Goal: Task Accomplishment & Management: Manage account settings

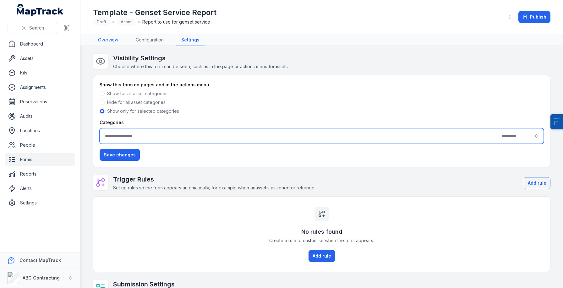
click at [106, 39] on link "Overview" at bounding box center [108, 40] width 30 height 12
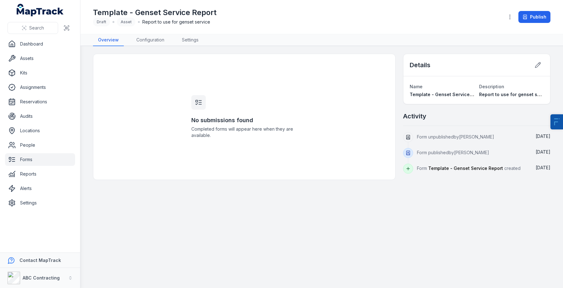
click at [43, 161] on link "Forms" at bounding box center [40, 159] width 70 height 13
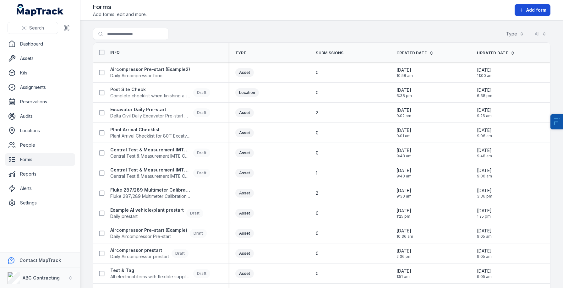
click at [545, 5] on button "Add form" at bounding box center [533, 10] width 36 height 12
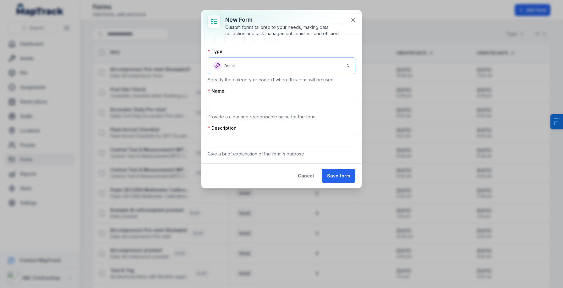
click at [263, 66] on button "Asset *****" at bounding box center [282, 65] width 148 height 17
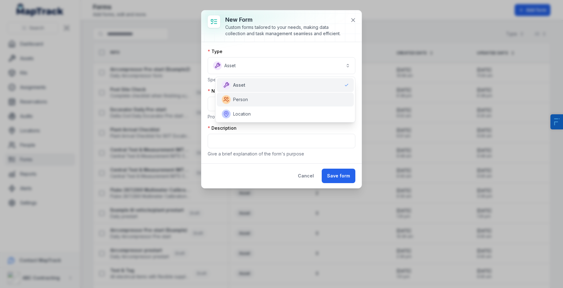
click at [257, 101] on div "Person" at bounding box center [285, 99] width 127 height 9
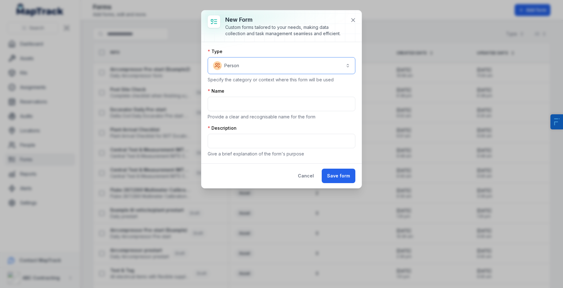
click at [249, 68] on button "Person ******" at bounding box center [282, 65] width 148 height 17
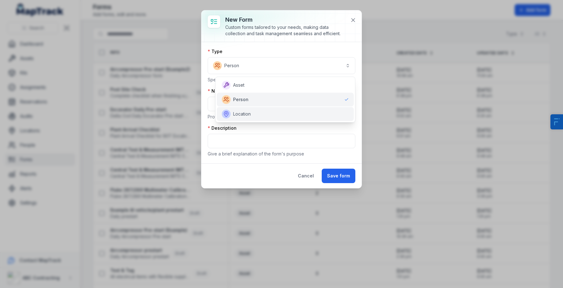
click at [250, 112] on span "Location" at bounding box center [242, 114] width 18 height 6
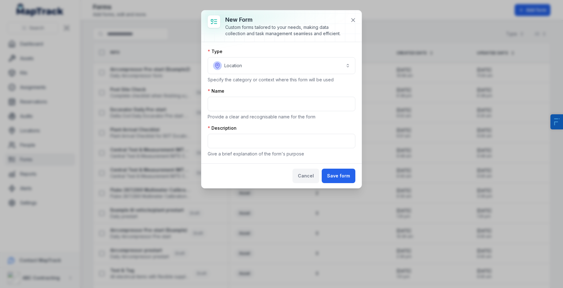
click at [312, 176] on button "Cancel" at bounding box center [305, 176] width 27 height 14
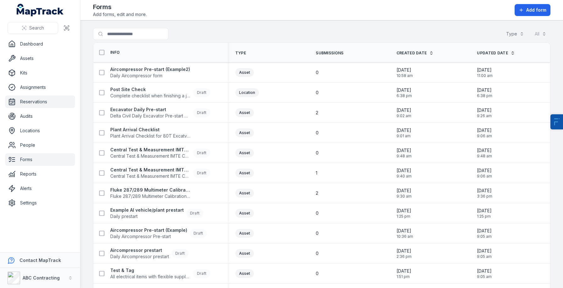
click at [20, 104] on link "Reservations" at bounding box center [40, 101] width 70 height 13
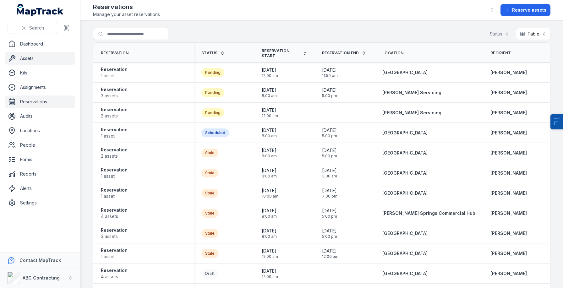
click at [42, 56] on link "Assets" at bounding box center [40, 58] width 70 height 13
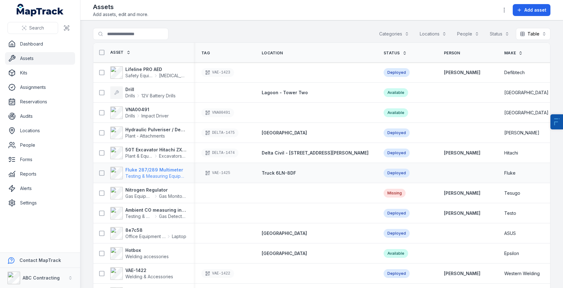
click at [153, 169] on strong "Fluke 287/289 Multimeter" at bounding box center [155, 170] width 61 height 6
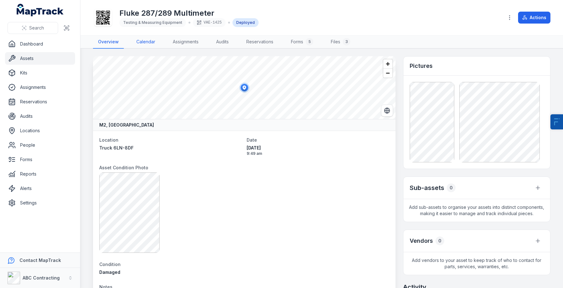
click at [150, 41] on link "Calendar" at bounding box center [145, 41] width 29 height 13
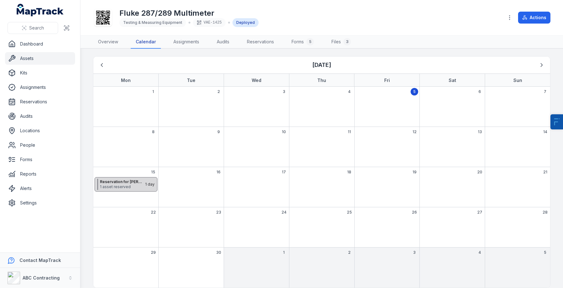
click at [134, 188] on span "1 asset reserved" at bounding box center [122, 186] width 45 height 5
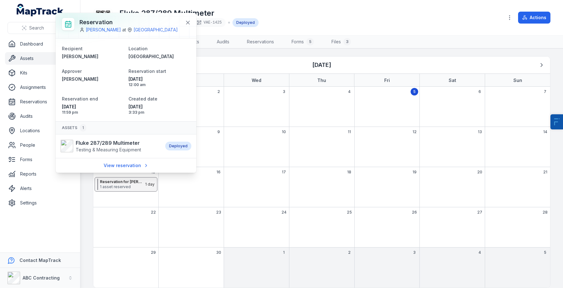
click at [215, 178] on div "September 2025" at bounding box center [191, 185] width 65 height 16
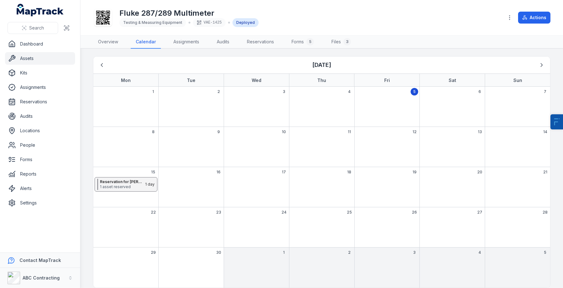
click at [206, 183] on div "September 2025" at bounding box center [191, 185] width 65 height 16
click at [183, 178] on div "September 2025" at bounding box center [191, 185] width 65 height 16
click at [324, 142] on div "11" at bounding box center [321, 147] width 65 height 40
click at [279, 213] on div "24" at bounding box center [256, 227] width 65 height 40
click at [274, 217] on div "24" at bounding box center [256, 227] width 65 height 40
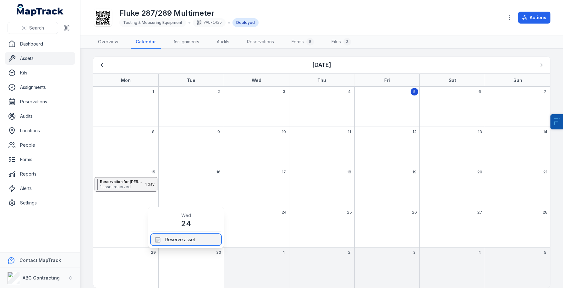
click at [191, 242] on div "Reserve asset" at bounding box center [186, 239] width 70 height 11
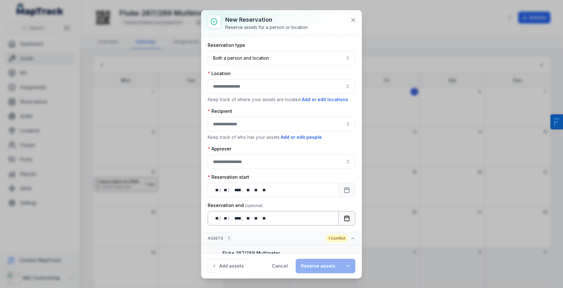
click at [351, 217] on button "Calendar" at bounding box center [346, 218] width 17 height 14
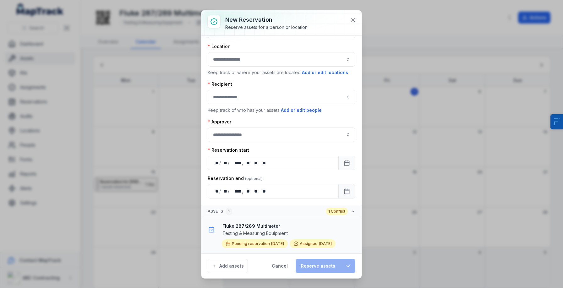
click at [323, 265] on div "Reserve assets" at bounding box center [326, 266] width 60 height 14
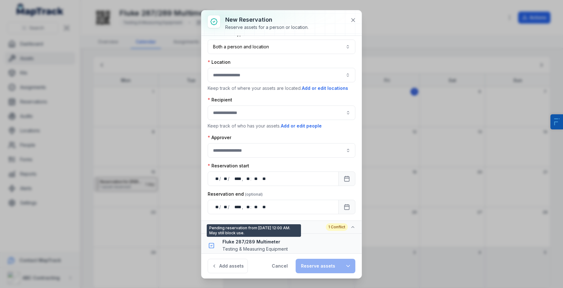
scroll to position [9, 0]
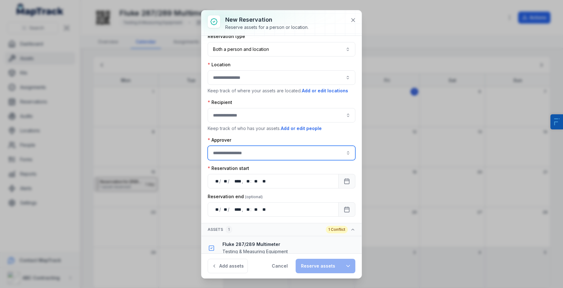
click at [254, 154] on input ":rmg:-form-item-label" at bounding box center [282, 153] width 148 height 14
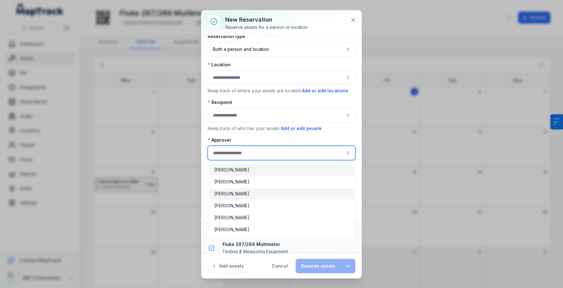
click at [243, 191] on div "[PERSON_NAME]" at bounding box center [281, 194] width 134 height 6
type input "**********"
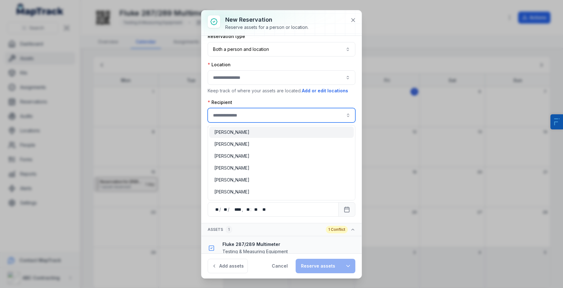
click at [241, 108] on input ":rmc:-form-item-label" at bounding box center [282, 115] width 148 height 14
type input "**********"
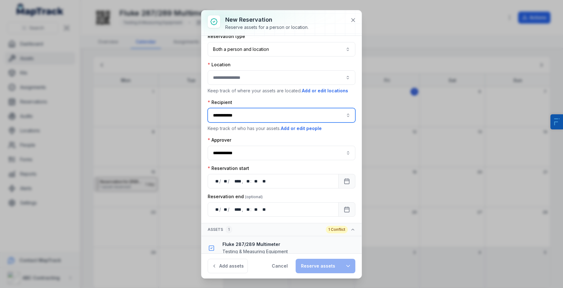
click at [248, 141] on div "Bruce Banner" at bounding box center [281, 144] width 134 height 6
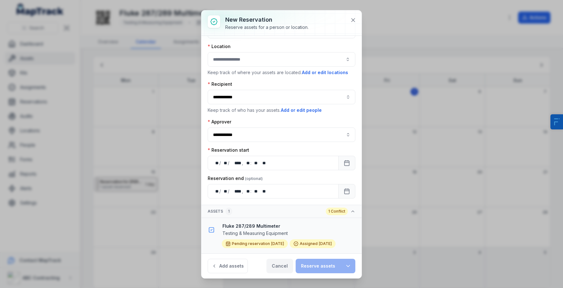
click at [286, 265] on button "Cancel" at bounding box center [279, 266] width 27 height 14
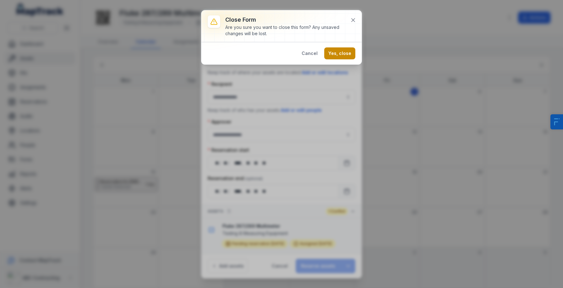
click at [344, 51] on button "Yes, close" at bounding box center [339, 53] width 31 height 12
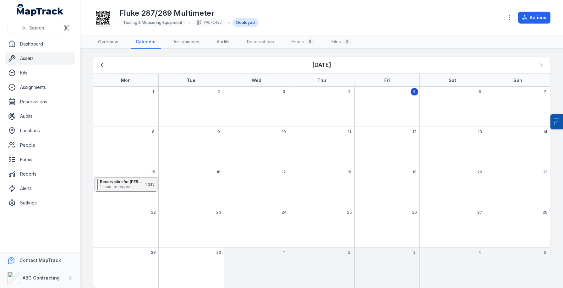
click at [193, 215] on div "23" at bounding box center [190, 227] width 65 height 40
click at [118, 235] on div "Reserve asset" at bounding box center [120, 239] width 70 height 11
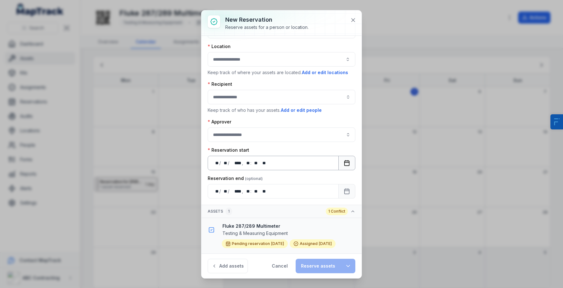
scroll to position [0, 0]
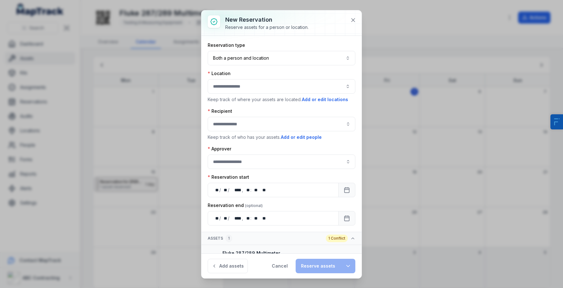
click at [247, 80] on button "button" at bounding box center [282, 86] width 148 height 14
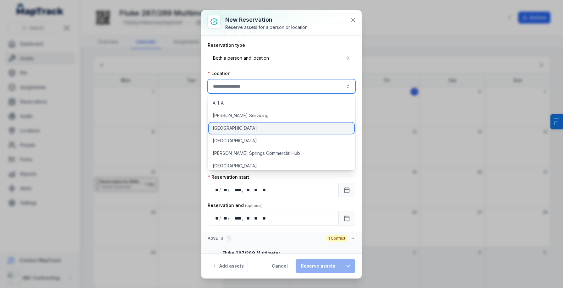
click at [242, 123] on div "[GEOGRAPHIC_DATA]" at bounding box center [281, 128] width 145 height 11
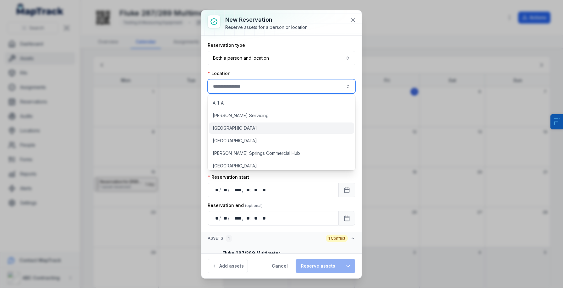
type input "**********"
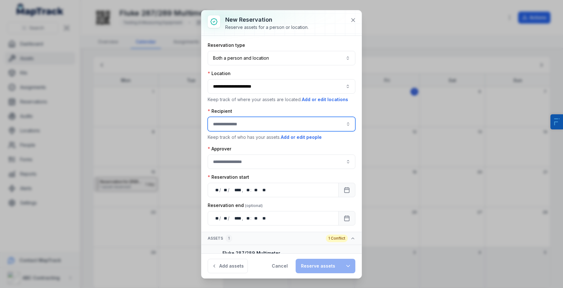
click at [236, 120] on input ":rs6:-form-item-label" at bounding box center [282, 124] width 148 height 14
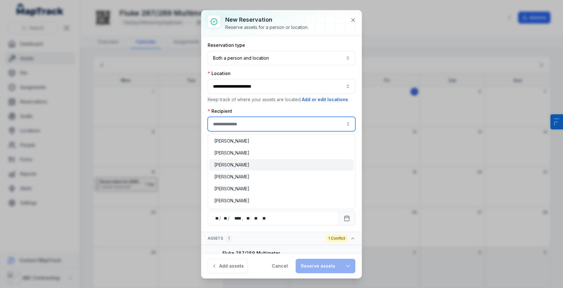
click at [248, 161] on div "[PERSON_NAME]" at bounding box center [281, 164] width 145 height 11
type input "**********"
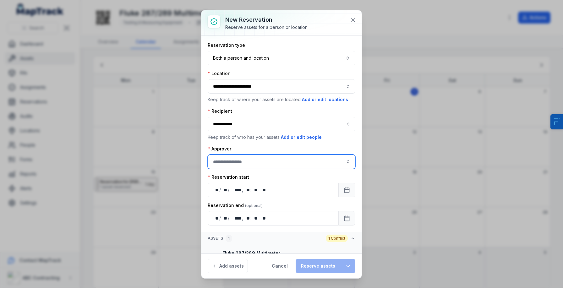
click at [248, 161] on input ":rsa:-form-item-label" at bounding box center [282, 162] width 148 height 14
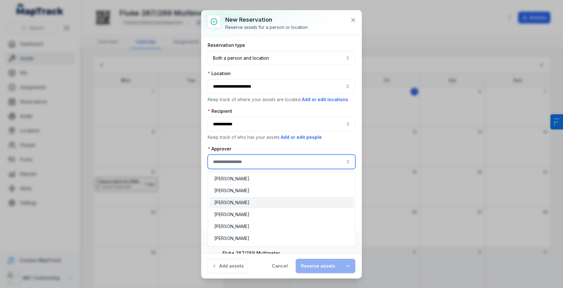
click at [245, 204] on div "[PERSON_NAME]" at bounding box center [281, 202] width 134 height 6
type input "**********"
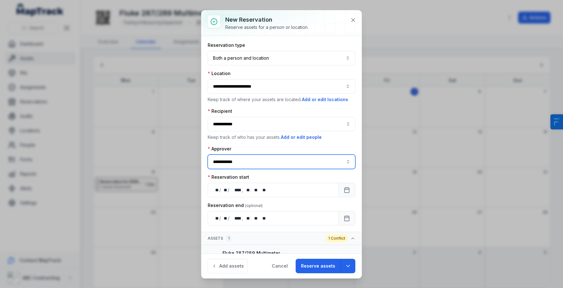
scroll to position [27, 0]
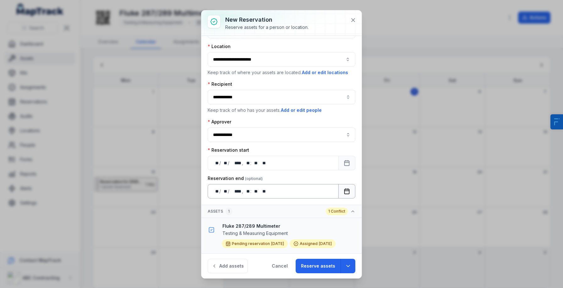
click at [352, 190] on button "Calendar" at bounding box center [346, 191] width 17 height 14
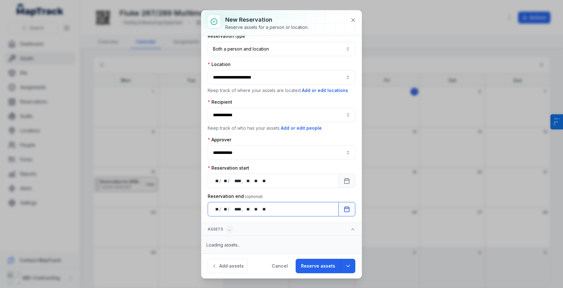
scroll to position [9, 0]
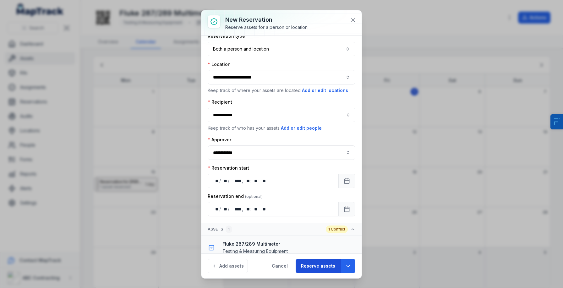
click at [318, 267] on button "Reserve assets" at bounding box center [318, 266] width 45 height 14
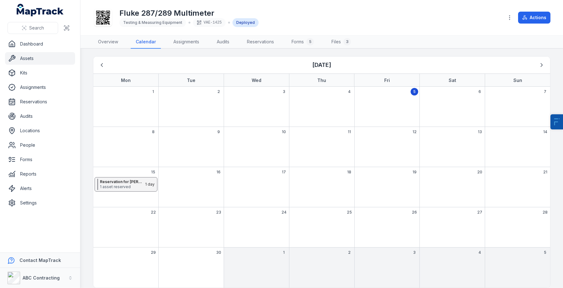
scroll to position [8, 0]
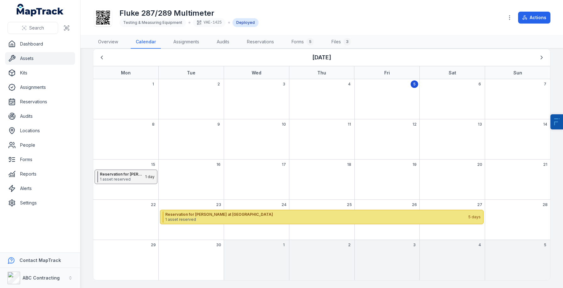
click at [343, 215] on strong "Reservation for [PERSON_NAME] at [GEOGRAPHIC_DATA]" at bounding box center [316, 214] width 303 height 5
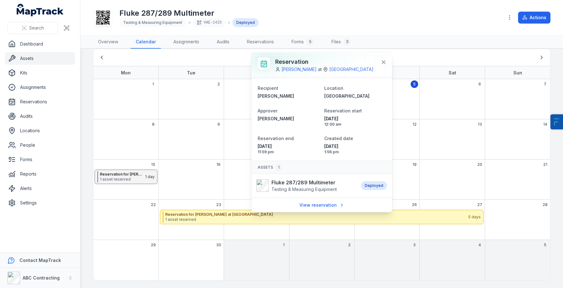
click at [310, 19] on div "Fluke 287/289 Multimeter Testing & Measuring Equipment VAE-1425 Deployed" at bounding box center [296, 18] width 406 height 20
